Goal: Task Accomplishment & Management: Use online tool/utility

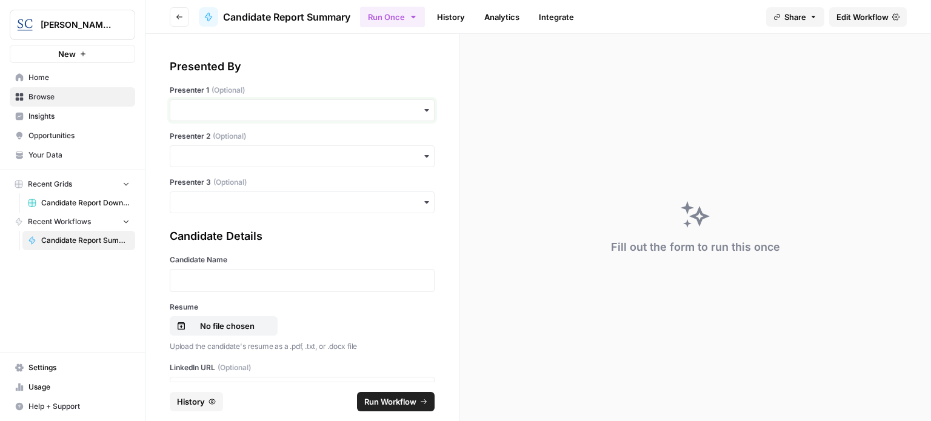
click at [194, 115] on input "Presenter 1 (Optional)" at bounding box center [302, 110] width 249 height 12
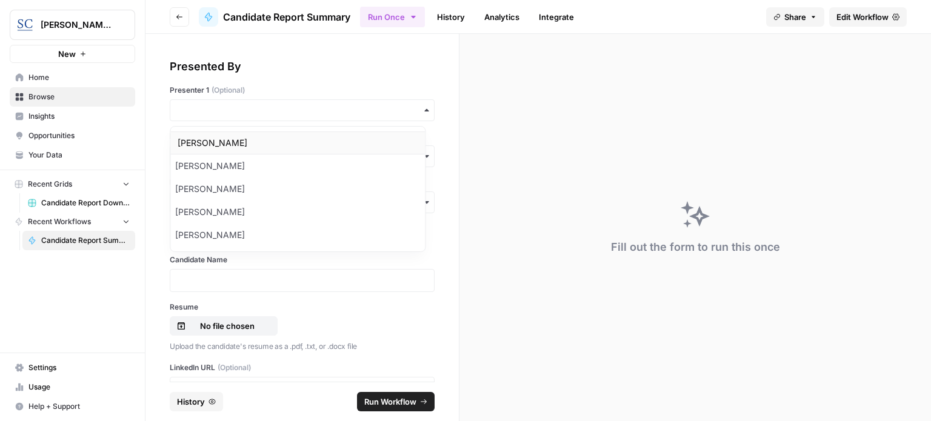
click at [211, 151] on div "[PERSON_NAME]" at bounding box center [297, 143] width 255 height 23
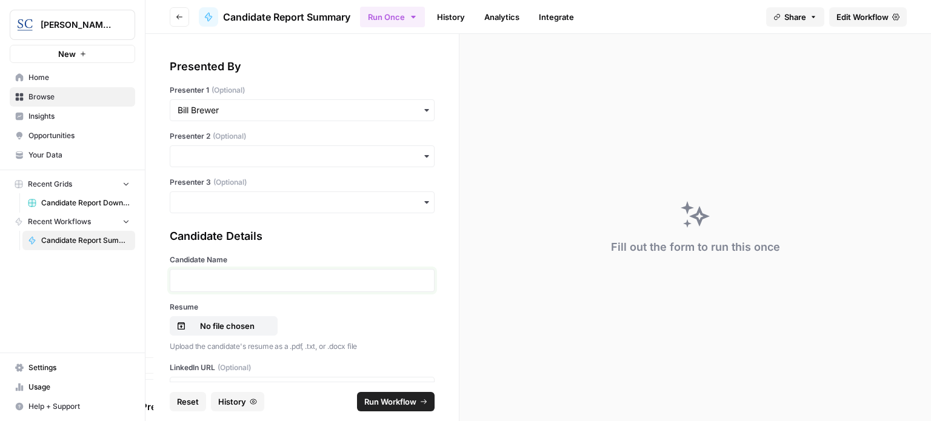
click at [212, 277] on p at bounding box center [302, 281] width 249 height 12
click at [277, 276] on p at bounding box center [302, 281] width 249 height 12
click at [229, 321] on p "No file chosen" at bounding box center [228, 326] width 78 height 12
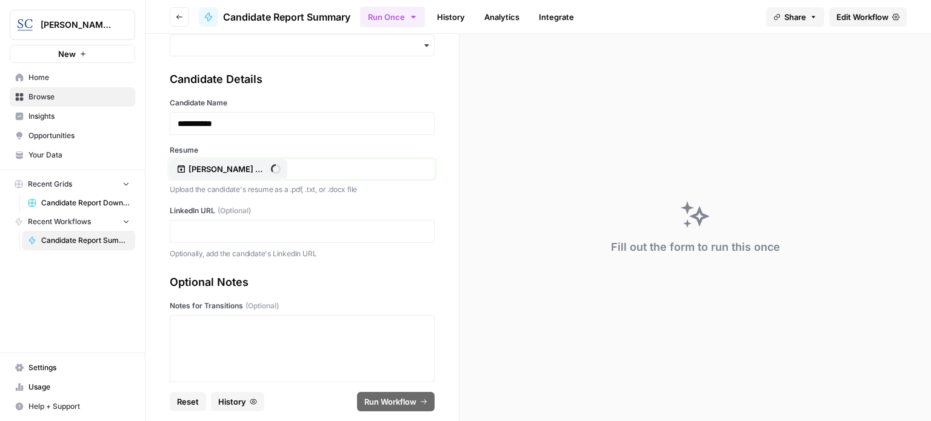
scroll to position [161, 0]
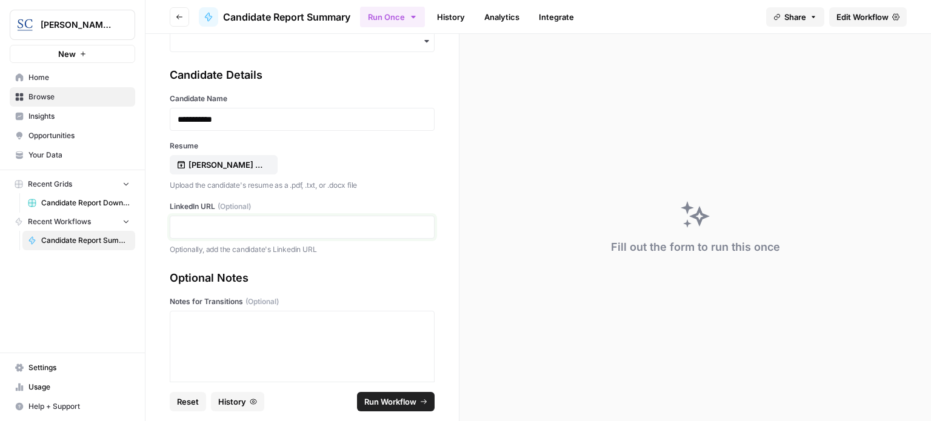
click at [269, 223] on p at bounding box center [302, 227] width 249 height 12
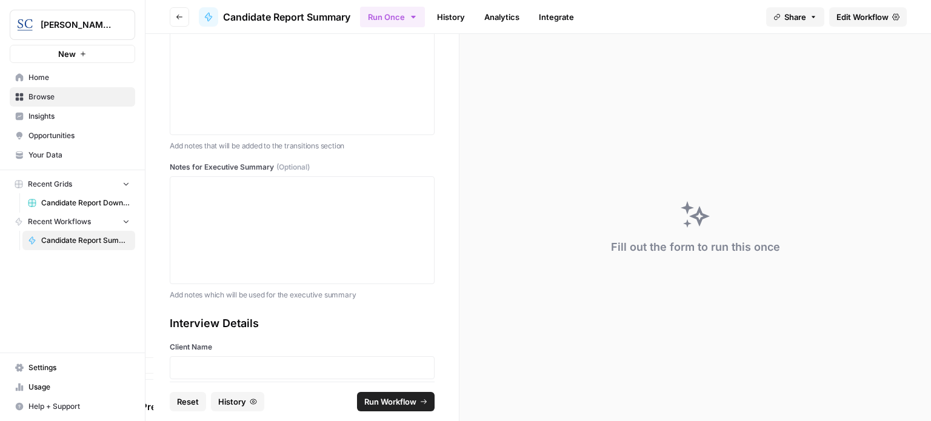
scroll to position [485, 0]
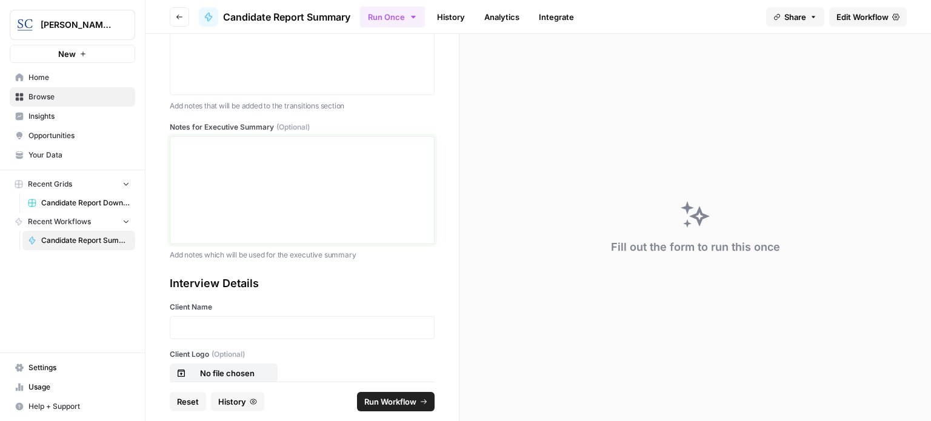
click at [274, 163] on div at bounding box center [302, 190] width 249 height 97
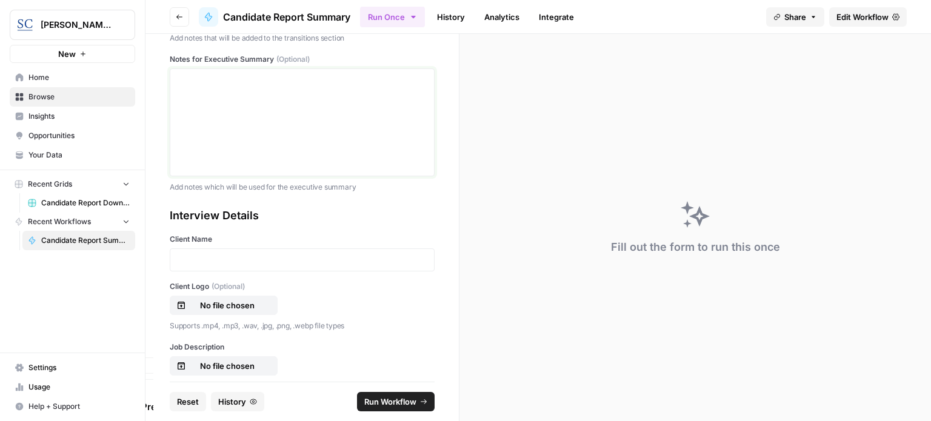
scroll to position [566, 0]
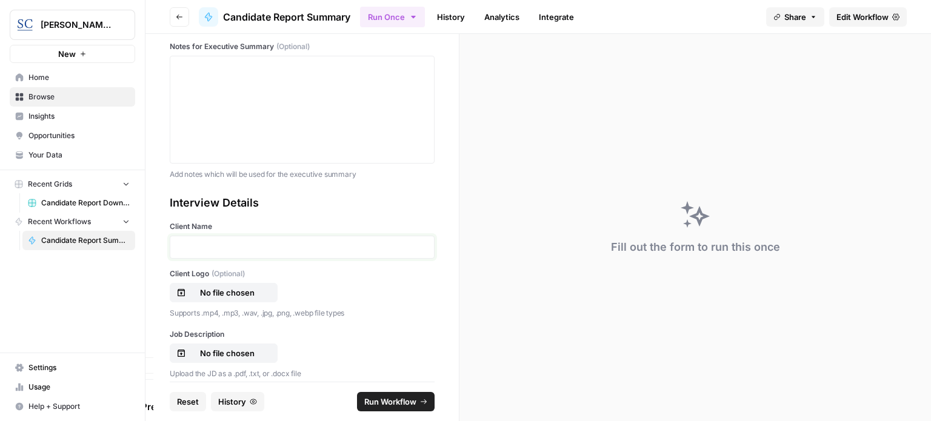
click at [269, 243] on p at bounding box center [302, 247] width 249 height 12
click at [237, 290] on p "No file chosen" at bounding box center [228, 293] width 78 height 12
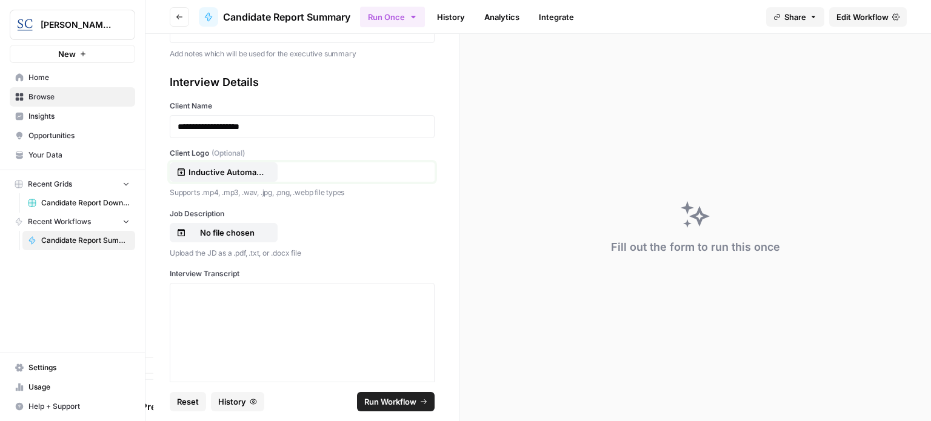
scroll to position [687, 0]
click at [202, 230] on p "No file chosen" at bounding box center [228, 232] width 78 height 12
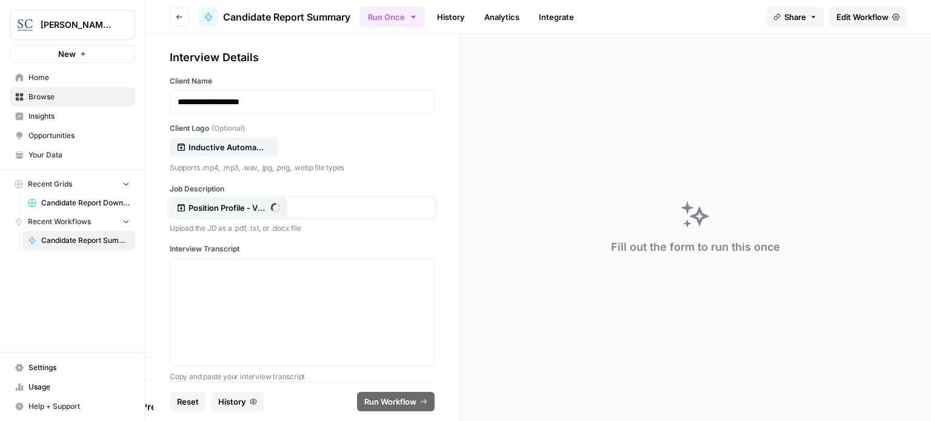
scroll to position [725, 0]
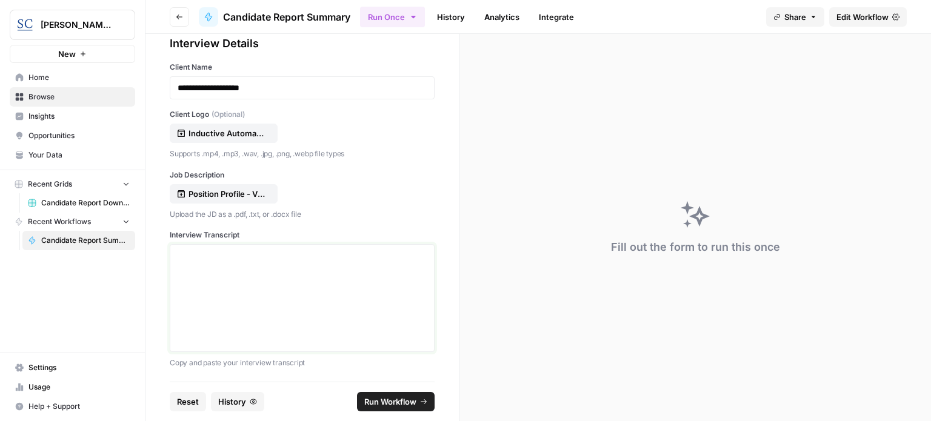
click at [290, 313] on div at bounding box center [302, 298] width 249 height 97
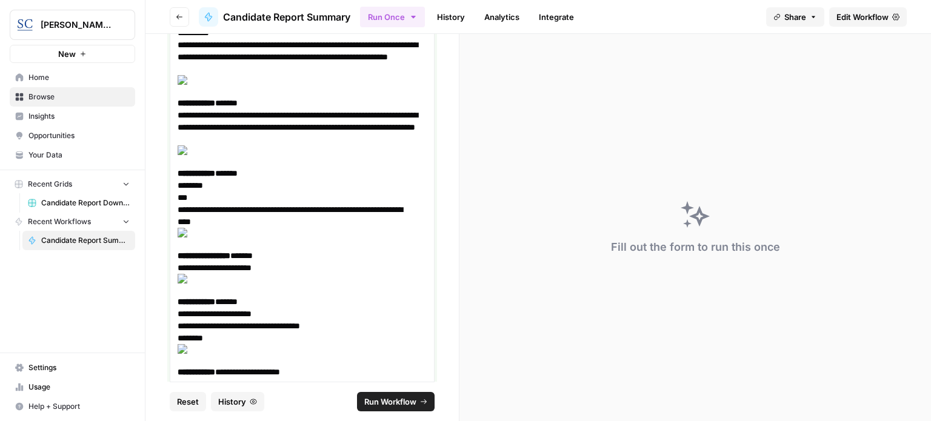
scroll to position [34630, 0]
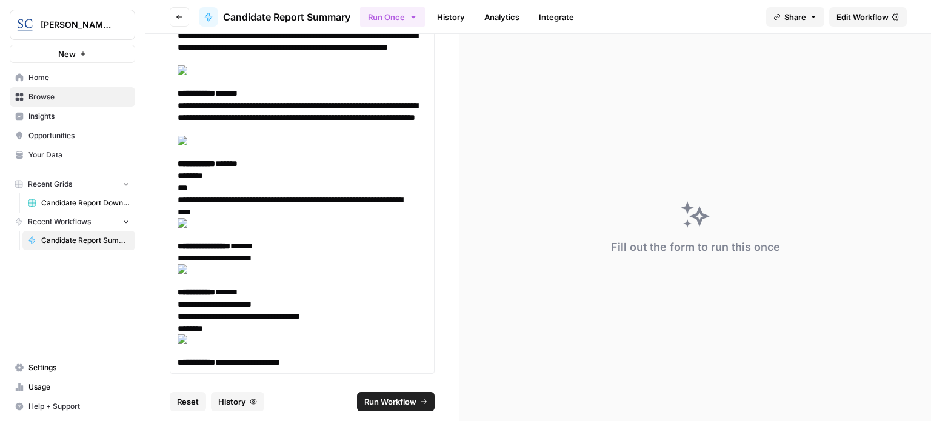
click at [385, 401] on span "Run Workflow" at bounding box center [390, 402] width 52 height 12
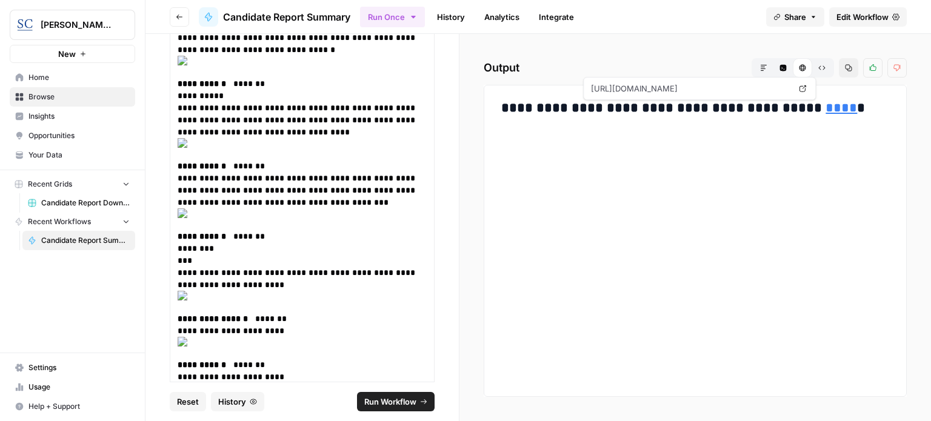
click at [826, 109] on link "****" at bounding box center [842, 107] width 32 height 13
